Goal: Find specific page/section: Find specific page/section

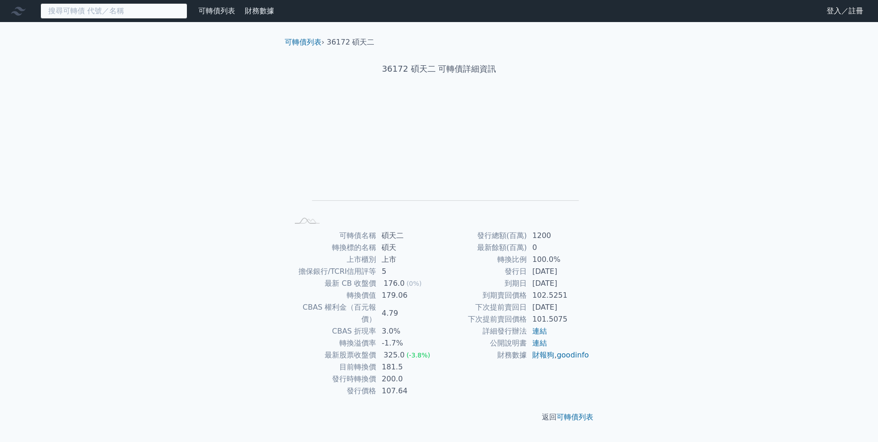
click at [90, 12] on input at bounding box center [113, 11] width 147 height 16
click at [131, 13] on input "36171" at bounding box center [113, 11] width 147 height 16
click at [203, 11] on link "可轉債列表" at bounding box center [216, 10] width 37 height 9
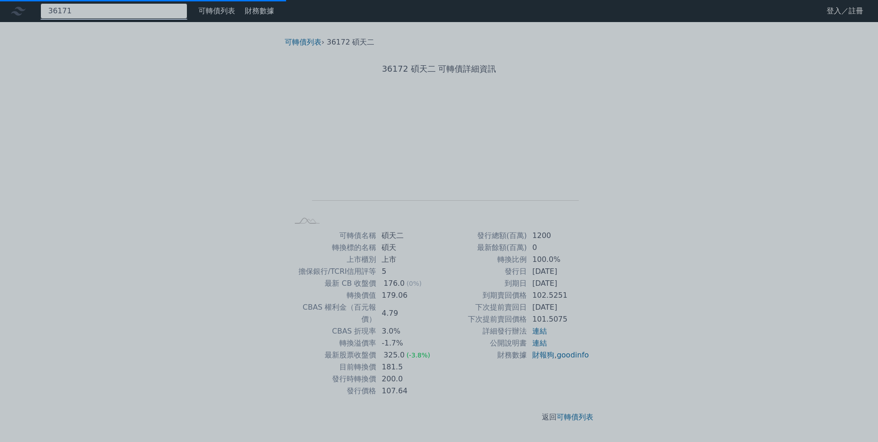
click at [122, 8] on div "36171" at bounding box center [113, 11] width 147 height 16
type input "36173"
